Goal: Task Accomplishment & Management: Manage account settings

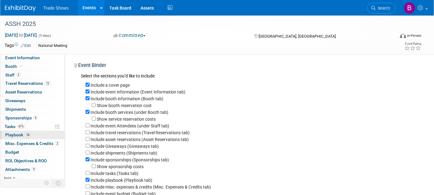
click at [16, 138] on link "14 Playbook 14" at bounding box center [32, 135] width 64 height 8
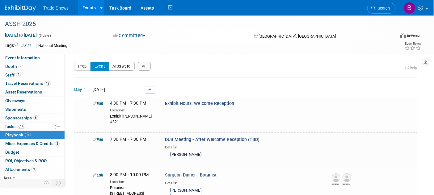
click at [120, 65] on button "Afterward" at bounding box center [122, 66] width 26 height 9
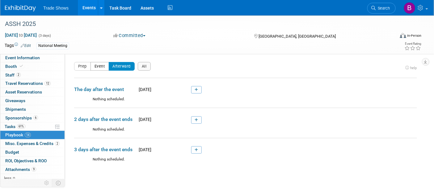
click at [99, 65] on button "Event" at bounding box center [99, 66] width 19 height 9
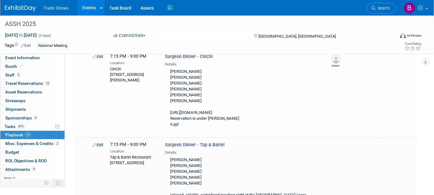
scroll to position [768, 0]
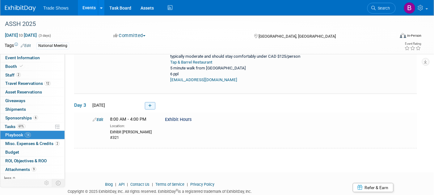
click at [151, 104] on icon at bounding box center [149, 106] width 3 height 4
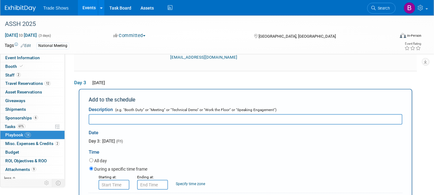
scroll to position [0, 0]
click at [109, 114] on input "text" at bounding box center [246, 119] width 314 height 10
type input "4"
type input "Dismantle - Skyline"
click at [124, 180] on input "8:00 AM" at bounding box center [114, 185] width 31 height 10
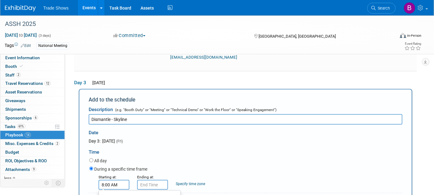
scroll to position [858, 0]
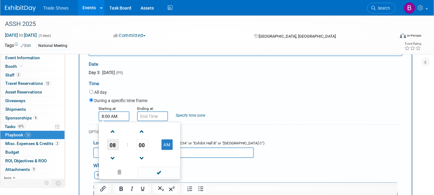
click at [111, 139] on span "08" at bounding box center [113, 144] width 12 height 11
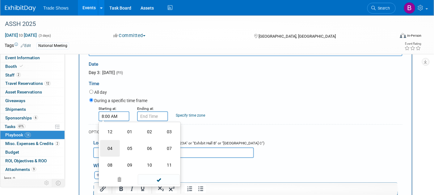
click at [113, 140] on td "04" at bounding box center [110, 148] width 20 height 17
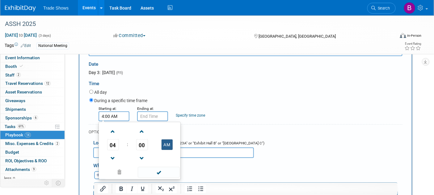
click at [167, 140] on button "AM" at bounding box center [167, 145] width 11 height 10
type input "4:00 PM"
click at [159, 167] on span at bounding box center [159, 172] width 42 height 11
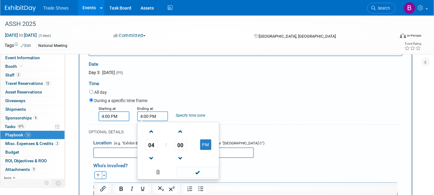
click at [150, 111] on input "4:00 PM" at bounding box center [152, 116] width 31 height 10
click at [149, 126] on span at bounding box center [151, 131] width 11 height 11
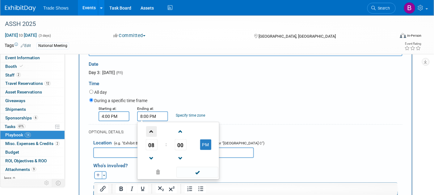
click at [149, 126] on span at bounding box center [151, 131] width 11 height 11
type input "10:00 PM"
click at [190, 167] on span at bounding box center [197, 172] width 42 height 11
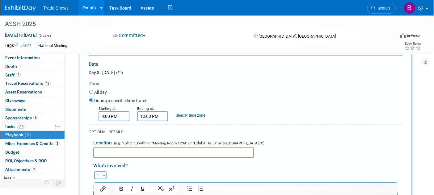
click at [131, 148] on input "text" at bounding box center [173, 153] width 161 height 10
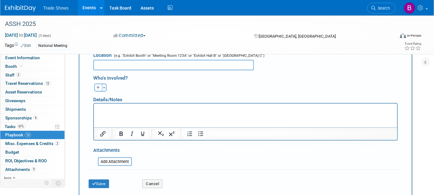
scroll to position [961, 0]
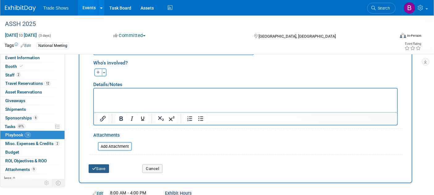
click at [102, 165] on button "Save" at bounding box center [99, 169] width 20 height 9
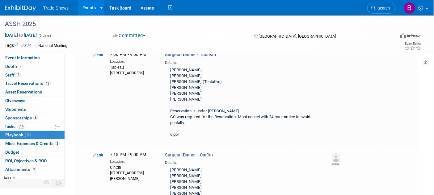
scroll to position [786, 0]
